Goal: Entertainment & Leisure: Consume media (video, audio)

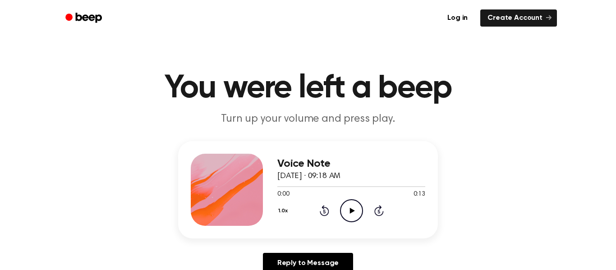
click at [351, 210] on icon at bounding box center [351, 211] width 5 height 6
click at [343, 216] on icon "Play Audio" at bounding box center [351, 210] width 23 height 23
click at [354, 210] on icon at bounding box center [351, 211] width 5 height 6
click at [352, 211] on icon at bounding box center [351, 211] width 5 height 6
click at [353, 216] on icon "Play Audio" at bounding box center [351, 210] width 23 height 23
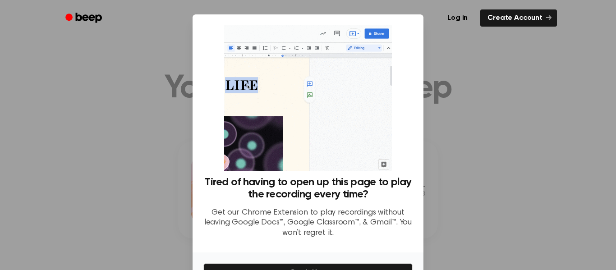
click at [495, 168] on div at bounding box center [308, 135] width 616 height 270
click at [519, 200] on div at bounding box center [308, 135] width 616 height 270
click at [519, 195] on div at bounding box center [308, 135] width 616 height 270
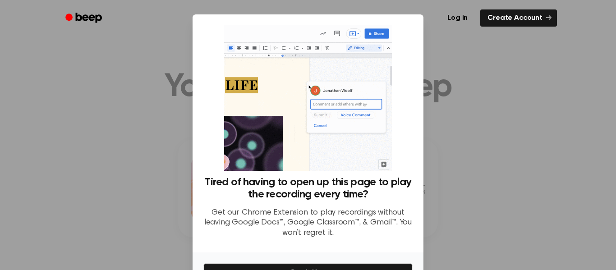
click at [520, 197] on div at bounding box center [308, 135] width 616 height 270
click at [519, 204] on div at bounding box center [308, 135] width 616 height 270
click at [519, 203] on div at bounding box center [308, 135] width 616 height 270
click at [519, 204] on div at bounding box center [308, 135] width 616 height 270
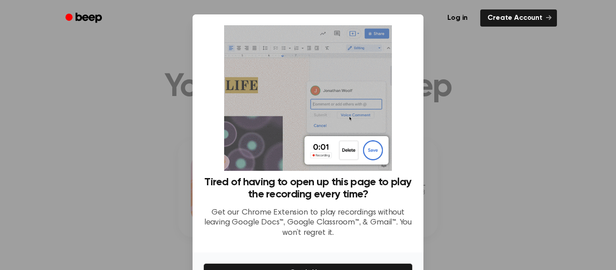
click at [517, 202] on div at bounding box center [308, 135] width 616 height 270
click at [517, 198] on div at bounding box center [308, 135] width 616 height 270
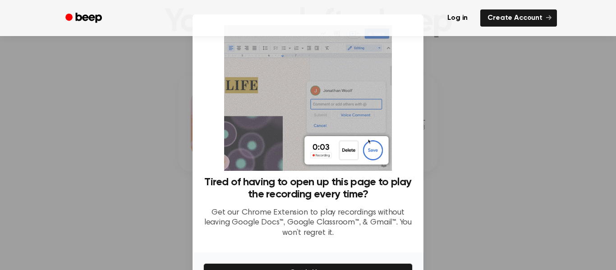
scroll to position [0, 0]
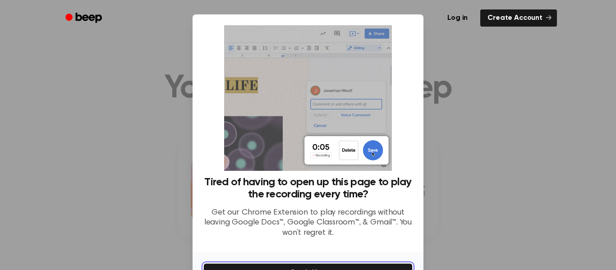
click at [380, 264] on button "Get It Now" at bounding box center [307, 272] width 209 height 19
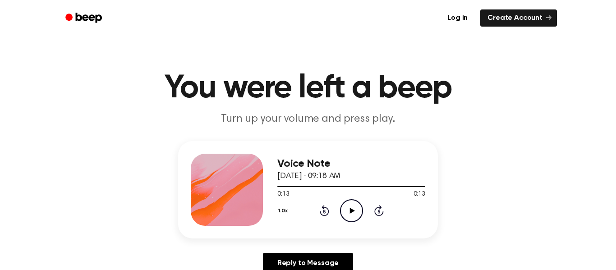
click at [350, 209] on icon at bounding box center [351, 211] width 5 height 6
click at [358, 215] on icon "Play Audio" at bounding box center [351, 210] width 23 height 23
click at [351, 212] on icon at bounding box center [351, 211] width 5 height 6
click at [355, 215] on icon "Play Audio" at bounding box center [351, 210] width 23 height 23
click at [342, 202] on icon "Play Audio" at bounding box center [351, 210] width 23 height 23
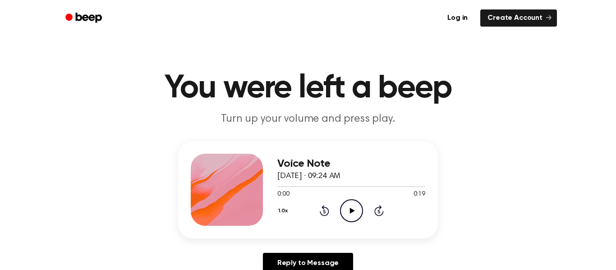
click at [344, 210] on icon "Play Audio" at bounding box center [351, 210] width 23 height 23
click at [345, 210] on icon "Play Audio" at bounding box center [351, 210] width 23 height 23
click at [350, 217] on icon "Play Audio" at bounding box center [351, 210] width 23 height 23
click at [352, 210] on icon at bounding box center [351, 211] width 5 height 6
click at [341, 218] on icon "Play Audio" at bounding box center [351, 210] width 23 height 23
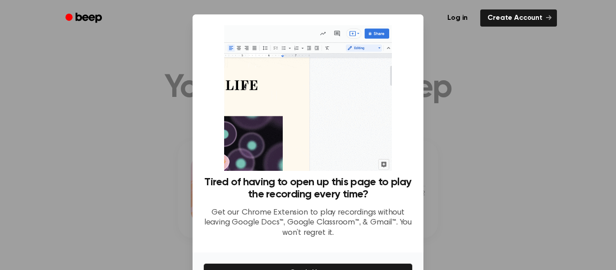
scroll to position [2, 0]
click at [503, 150] on div at bounding box center [308, 135] width 616 height 270
click at [485, 172] on div at bounding box center [308, 135] width 616 height 270
click at [481, 180] on div at bounding box center [308, 135] width 616 height 270
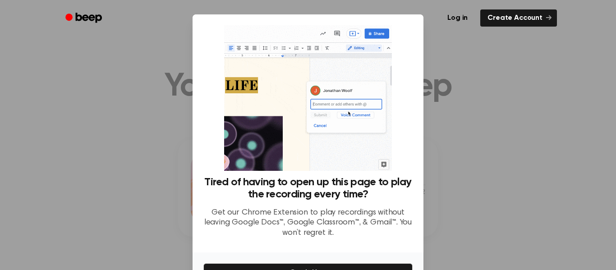
click at [472, 184] on div at bounding box center [308, 135] width 616 height 270
click at [467, 193] on div at bounding box center [308, 135] width 616 height 270
click at [464, 200] on div at bounding box center [308, 135] width 616 height 270
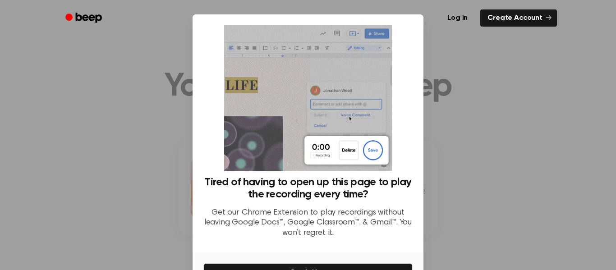
click at [454, 200] on div at bounding box center [308, 135] width 616 height 270
click at [395, 264] on button "Get It Now" at bounding box center [307, 272] width 209 height 19
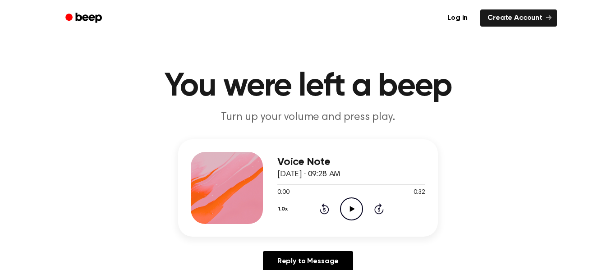
click at [342, 224] on div "Voice Note [DATE] · 09:28 AM 0:00 0:32 Your browser does not support the [objec…" at bounding box center [351, 188] width 148 height 72
click at [352, 209] on icon at bounding box center [351, 209] width 5 height 6
